Goal: Transaction & Acquisition: Purchase product/service

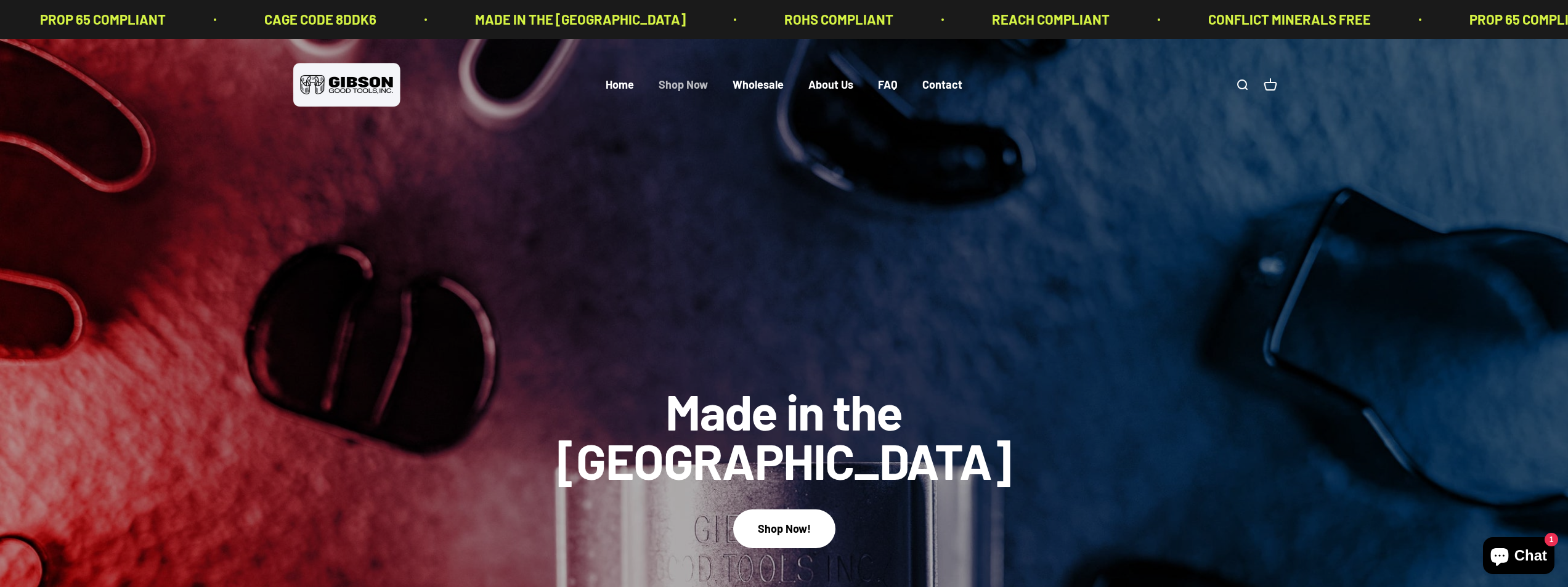
click at [693, 85] on link "Shop Now" at bounding box center [684, 85] width 49 height 13
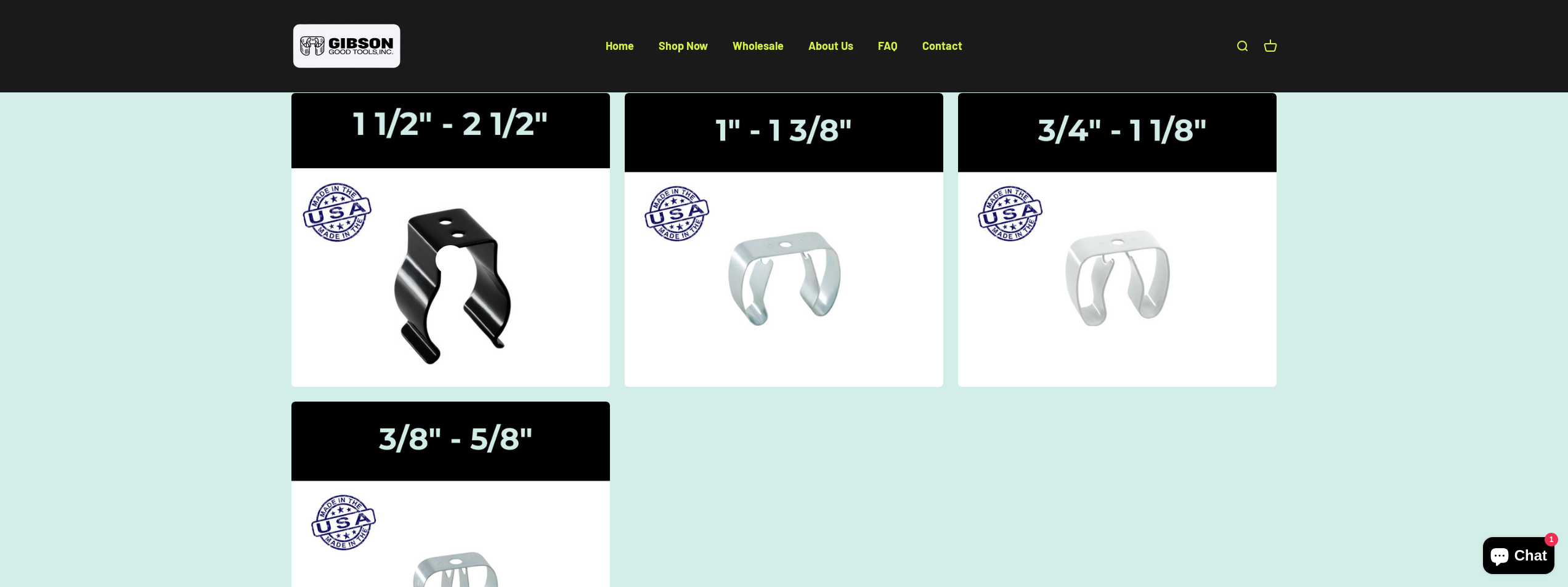
scroll to position [123, 0]
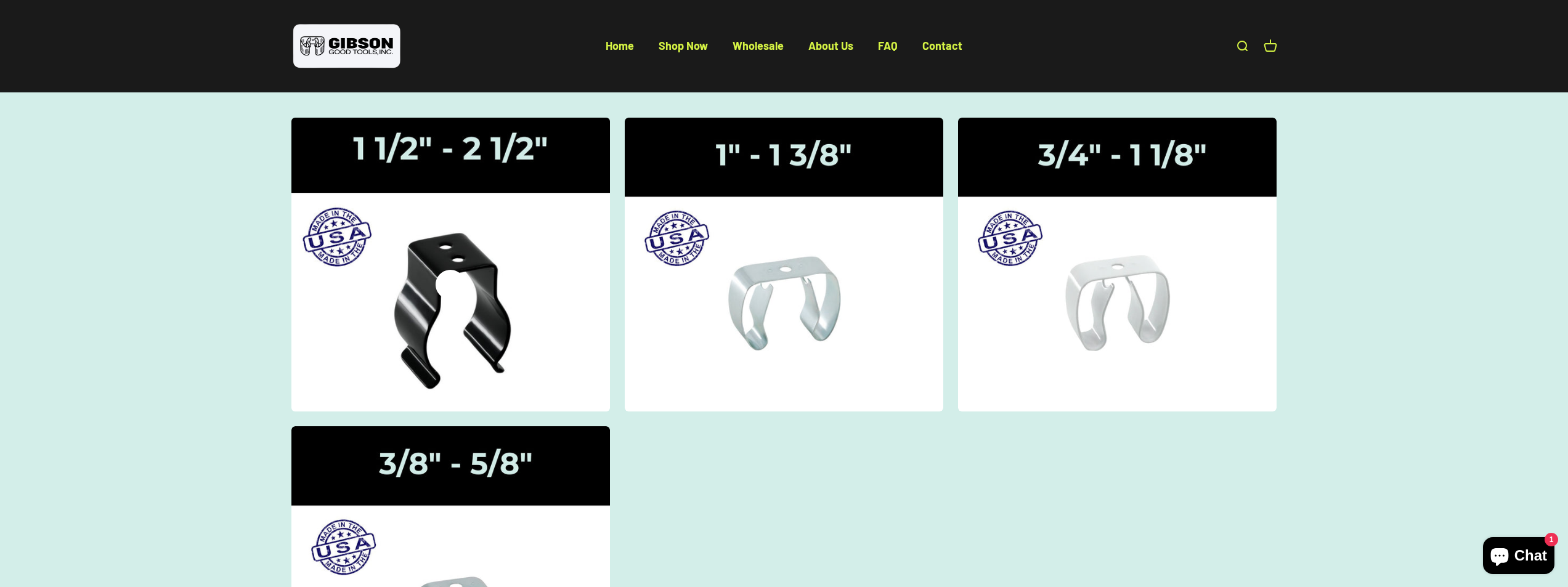
click at [487, 285] on img at bounding box center [450, 265] width 338 height 312
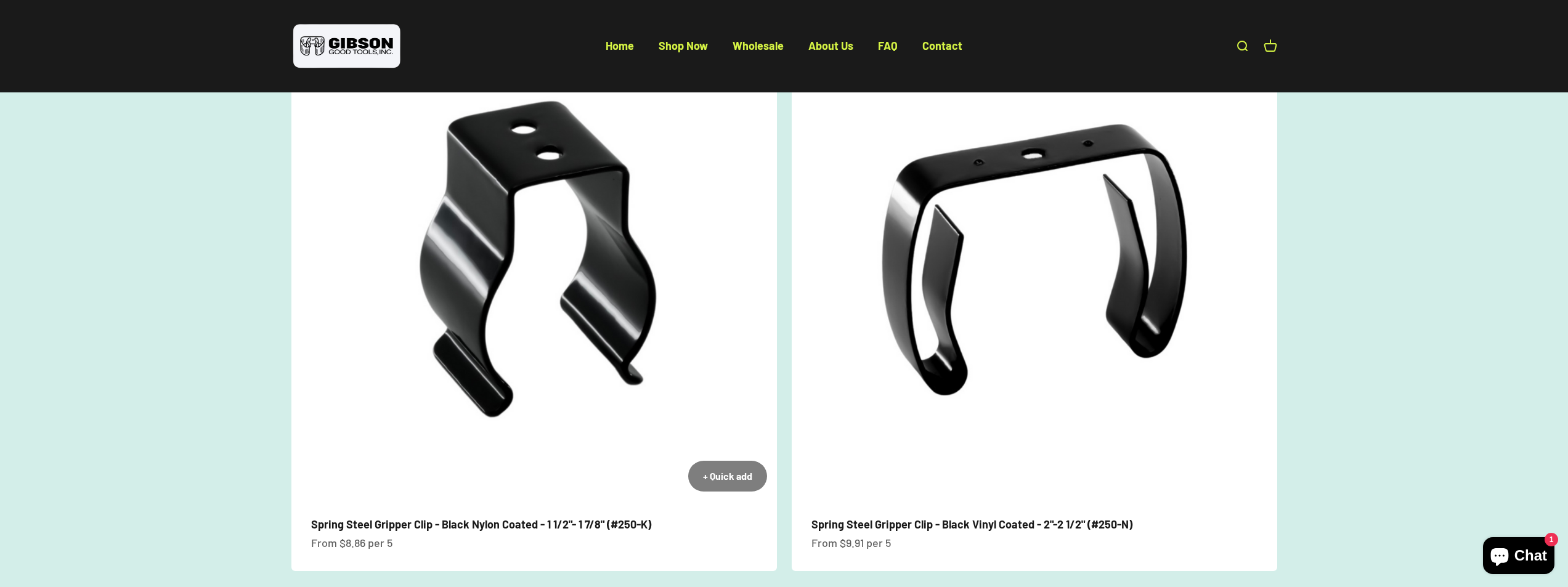
scroll to position [123, 0]
